Goal: Communication & Community: Answer question/provide support

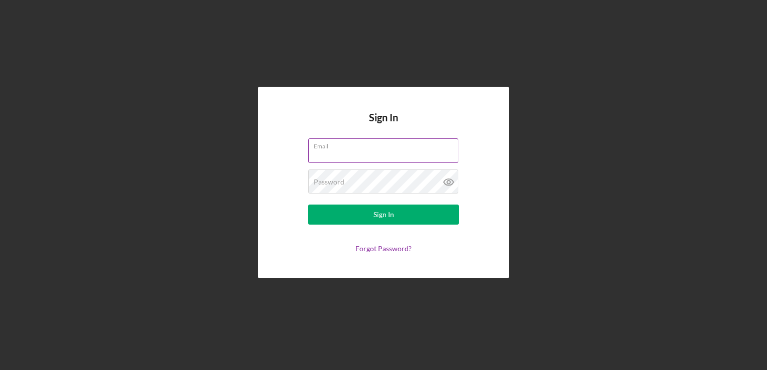
click at [350, 152] on input "Email" at bounding box center [383, 151] width 150 height 24
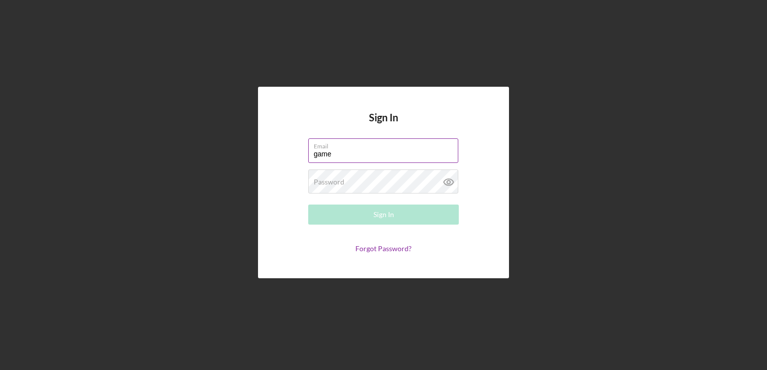
type input "[EMAIL_ADDRESS][DOMAIN_NAME]"
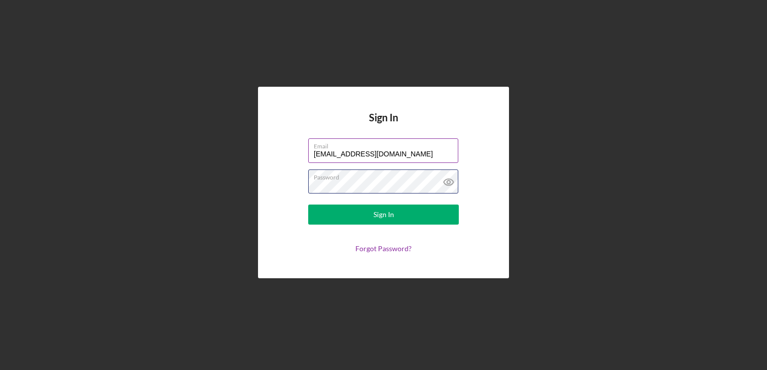
click at [308, 205] on button "Sign In" at bounding box center [383, 215] width 151 height 20
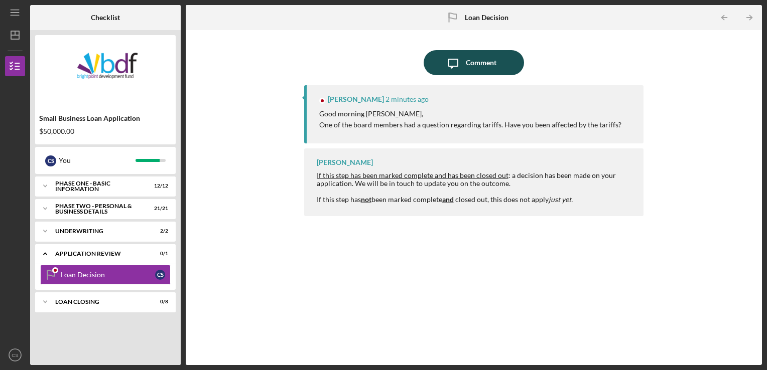
click at [476, 67] on div "Comment" at bounding box center [481, 62] width 31 height 25
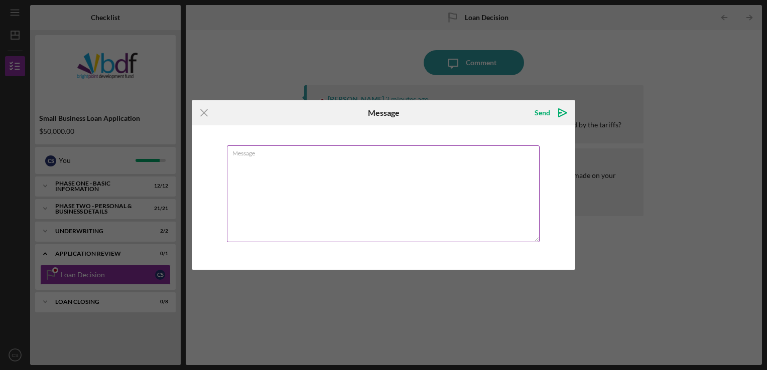
click at [305, 180] on textarea "Message" at bounding box center [383, 194] width 313 height 97
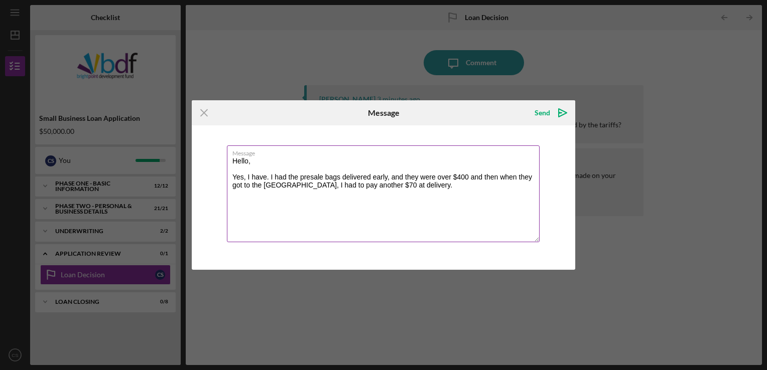
click at [392, 186] on textarea "Hello, Yes, I have. I had the presale bags delivered early, and they were over …" at bounding box center [383, 194] width 313 height 97
type textarea "Hello, Yes, I have. I had the presale bags delivered early, and they were over …"
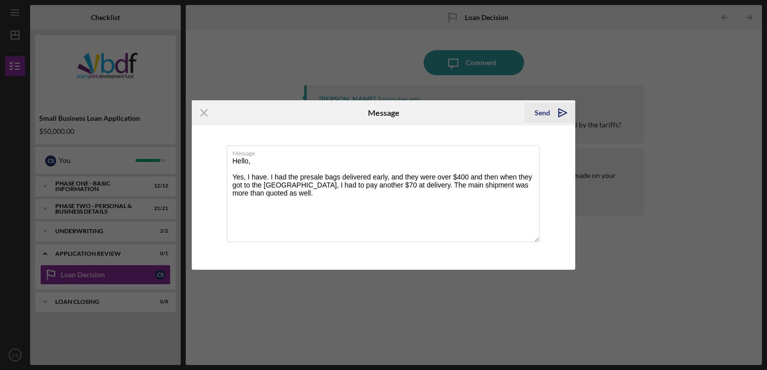
click at [562, 113] on icon "Icon/icon-invite-send" at bounding box center [562, 112] width 25 height 25
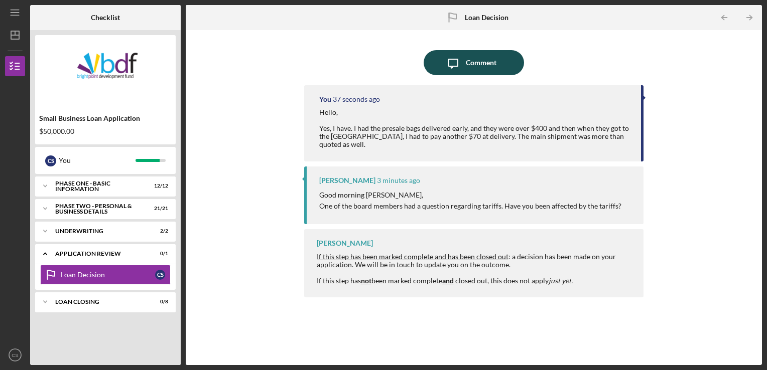
click at [456, 63] on icon "Icon/Message" at bounding box center [453, 62] width 25 height 25
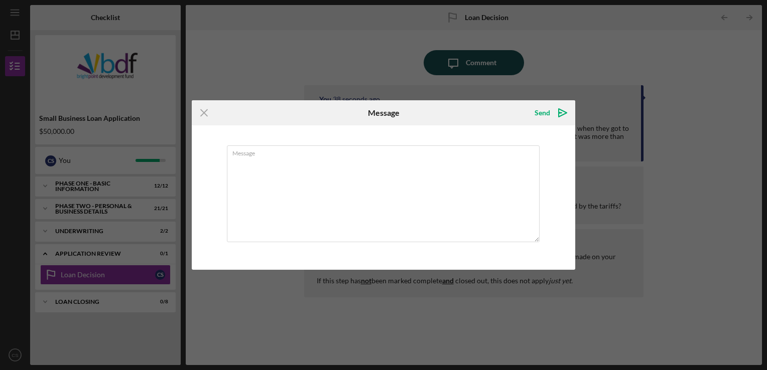
type textarea "A"
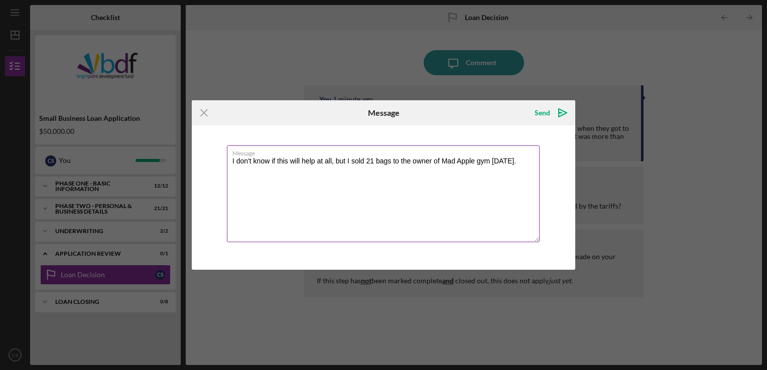
click at [376, 182] on textarea "I don't know if this will help at all, but I sold 21 bags to the owner of Mad A…" at bounding box center [383, 194] width 313 height 97
type textarea "I don't know if this will help at all, but I sold 21 bags to the owner of Mad A…"
click at [540, 115] on div "Send" at bounding box center [543, 113] width 16 height 20
